Goal: Task Accomplishment & Management: Manage account settings

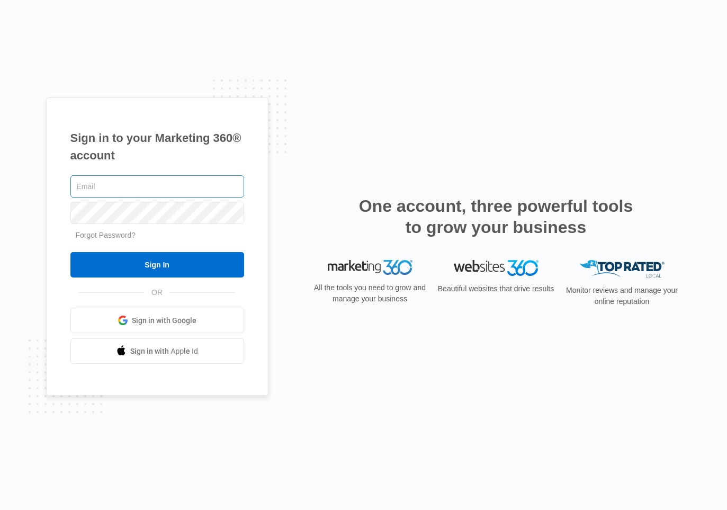
click at [216, 183] on input "text" at bounding box center [157, 186] width 174 height 22
click at [396, 130] on div "Sign in to your Marketing 360® account Forgot Password? Sign In OR" at bounding box center [363, 254] width 635 height 315
click at [220, 188] on input "text" at bounding box center [157, 186] width 174 height 22
type input "[EMAIL_ADDRESS][DOMAIN_NAME]"
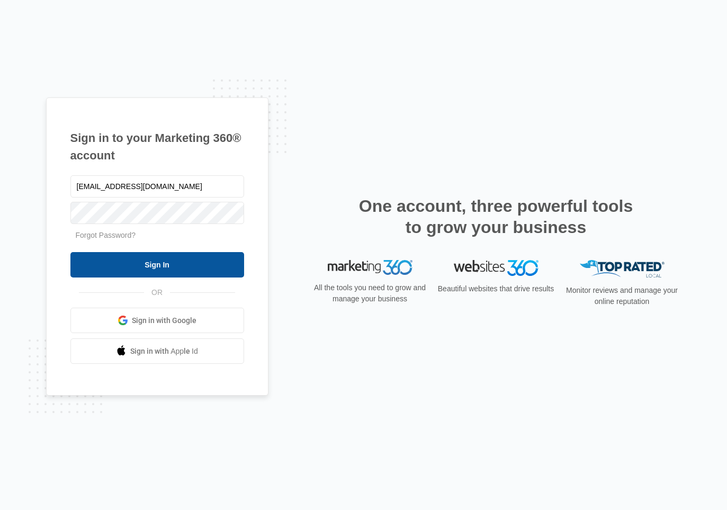
click at [189, 262] on input "Sign In" at bounding box center [157, 264] width 174 height 25
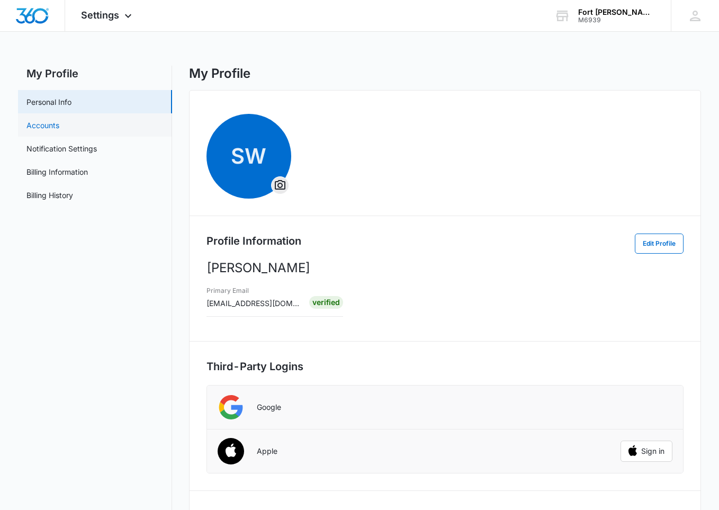
click at [59, 127] on link "Accounts" at bounding box center [42, 125] width 33 height 11
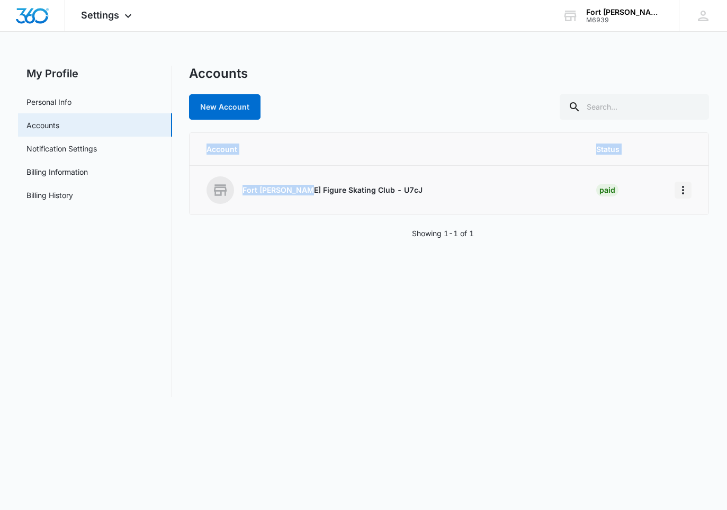
drag, startPoint x: 294, startPoint y: 191, endPoint x: 682, endPoint y: 193, distance: 387.9
click at [682, 193] on tr "Fort [PERSON_NAME] Figure Skating Club - U7cJ Paid" at bounding box center [448, 190] width 518 height 49
click at [682, 193] on icon "Home" at bounding box center [683, 190] width 2 height 8
click at [640, 218] on div "Go to Dashboard" at bounding box center [635, 219] width 59 height 7
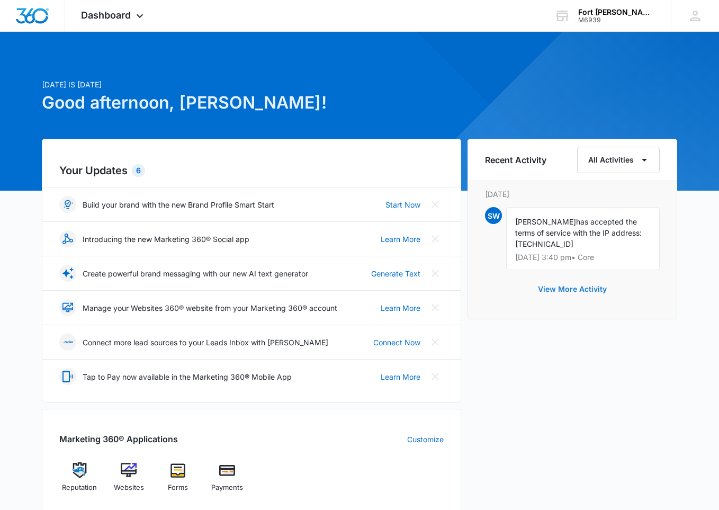
click at [563, 287] on button "View More Activity" at bounding box center [572, 288] width 90 height 25
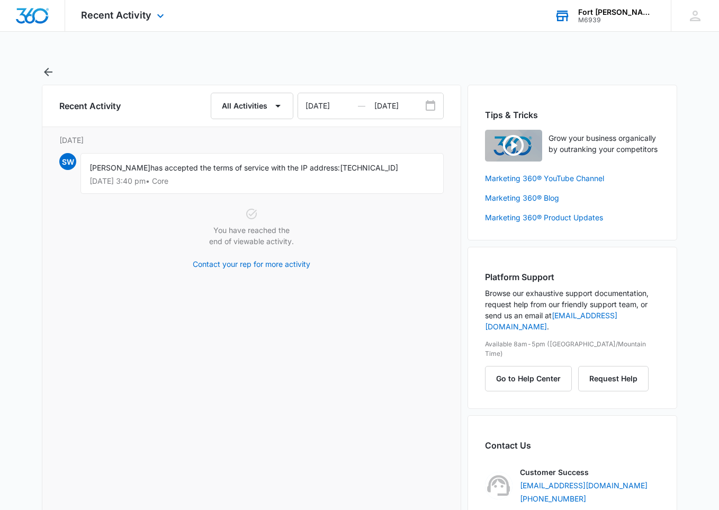
click at [605, 17] on div "M6939" at bounding box center [616, 19] width 77 height 7
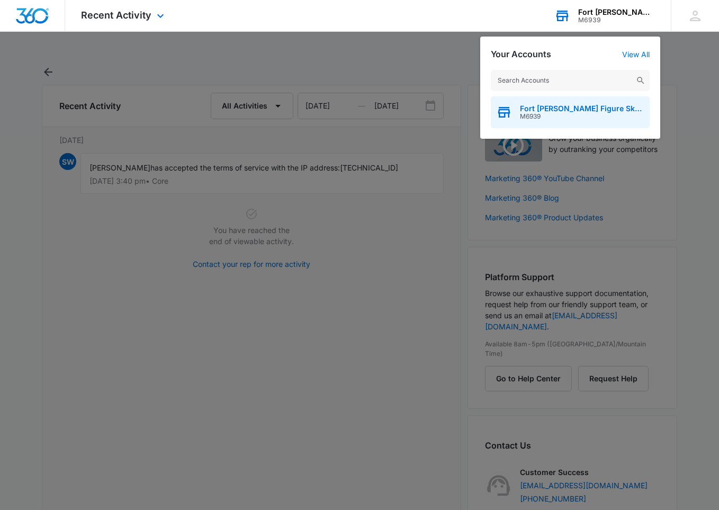
click at [582, 112] on span "Fort [PERSON_NAME] Figure Skating Club - U7cJ" at bounding box center [582, 108] width 124 height 8
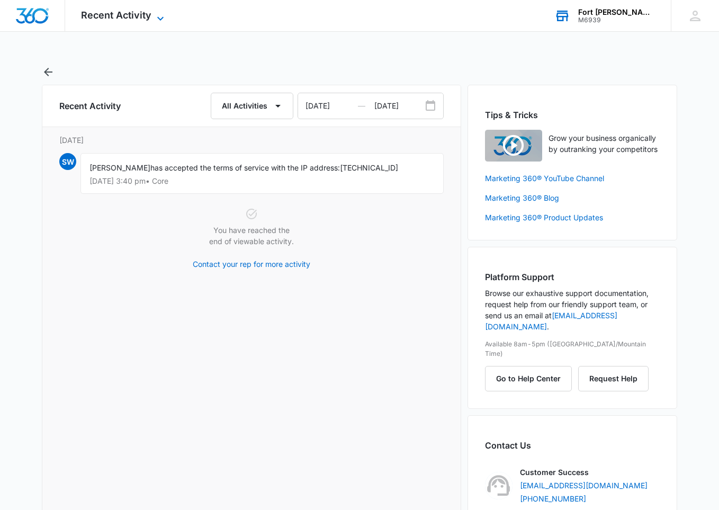
click at [160, 15] on icon at bounding box center [160, 18] width 13 height 13
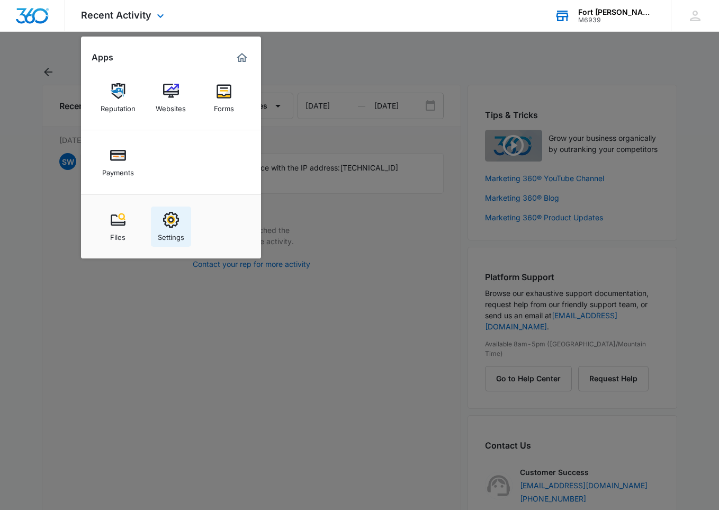
click at [176, 225] on img at bounding box center [171, 220] width 16 height 16
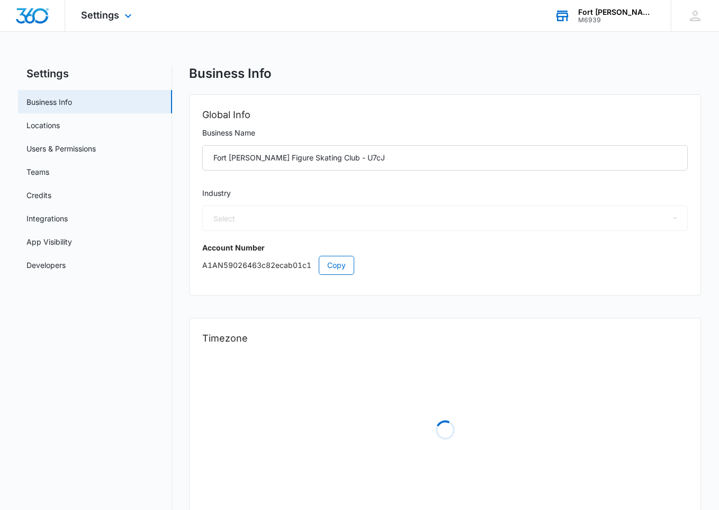
select select "33"
select select "US"
select select "America/Denver"
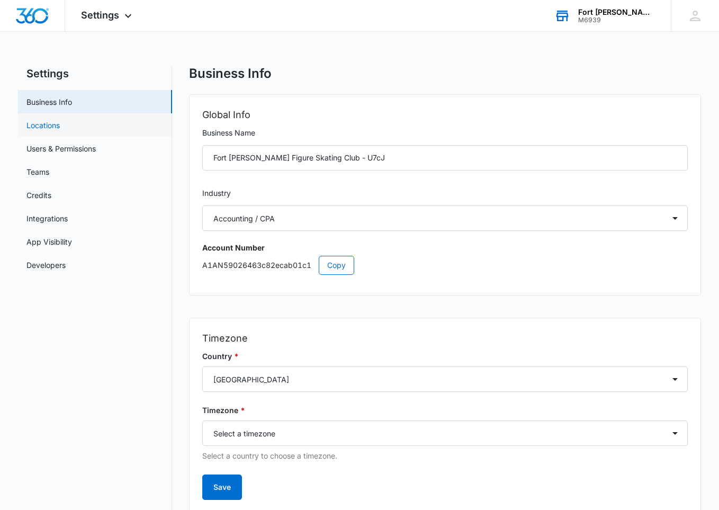
click at [60, 129] on link "Locations" at bounding box center [42, 125] width 33 height 11
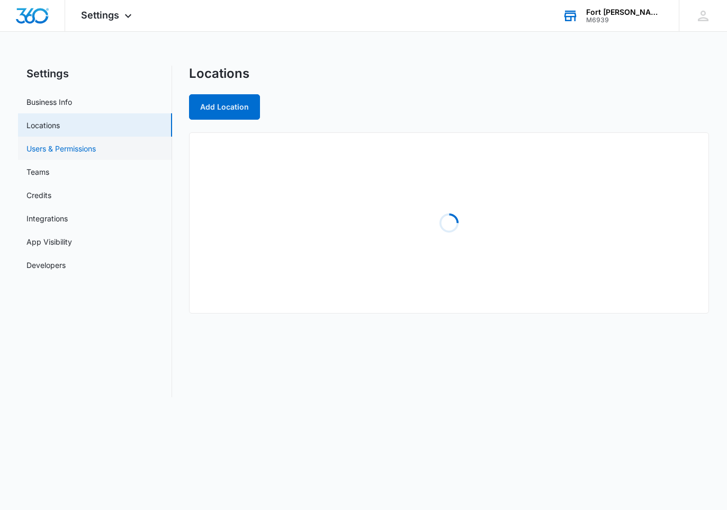
click at [96, 151] on link "Users & Permissions" at bounding box center [60, 148] width 69 height 11
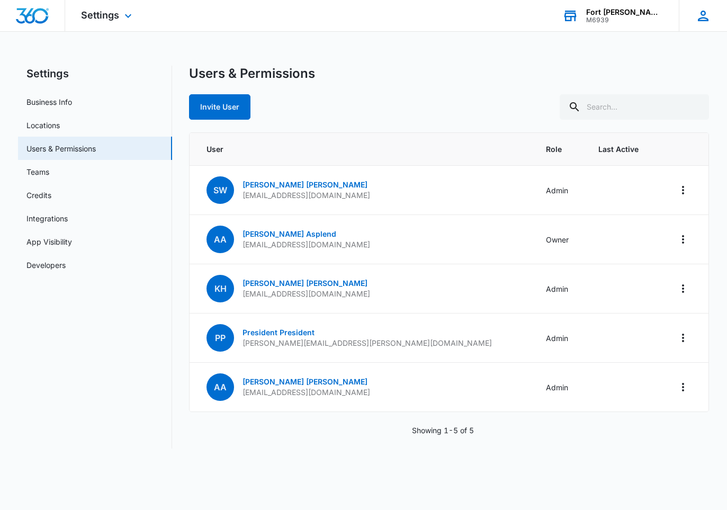
click at [704, 22] on icon at bounding box center [703, 16] width 16 height 16
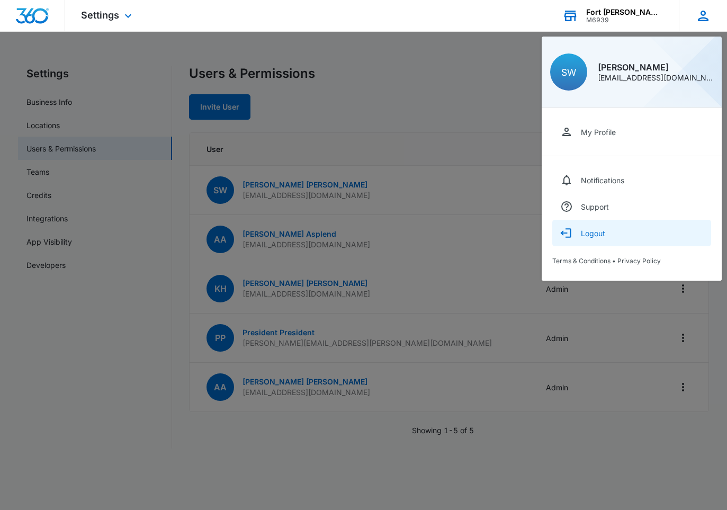
click at [593, 236] on div "Logout" at bounding box center [593, 233] width 24 height 9
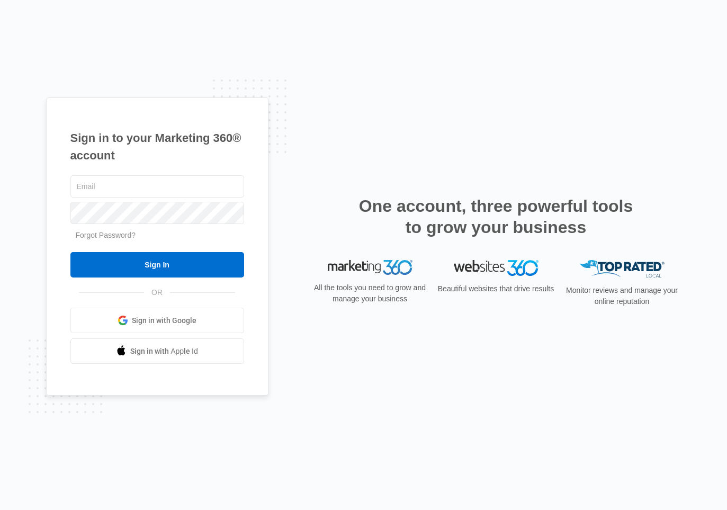
click at [434, 135] on div "Sign in to your Marketing 360® account Forgot Password? Sign In OR" at bounding box center [363, 254] width 635 height 315
